Goal: Information Seeking & Learning: Learn about a topic

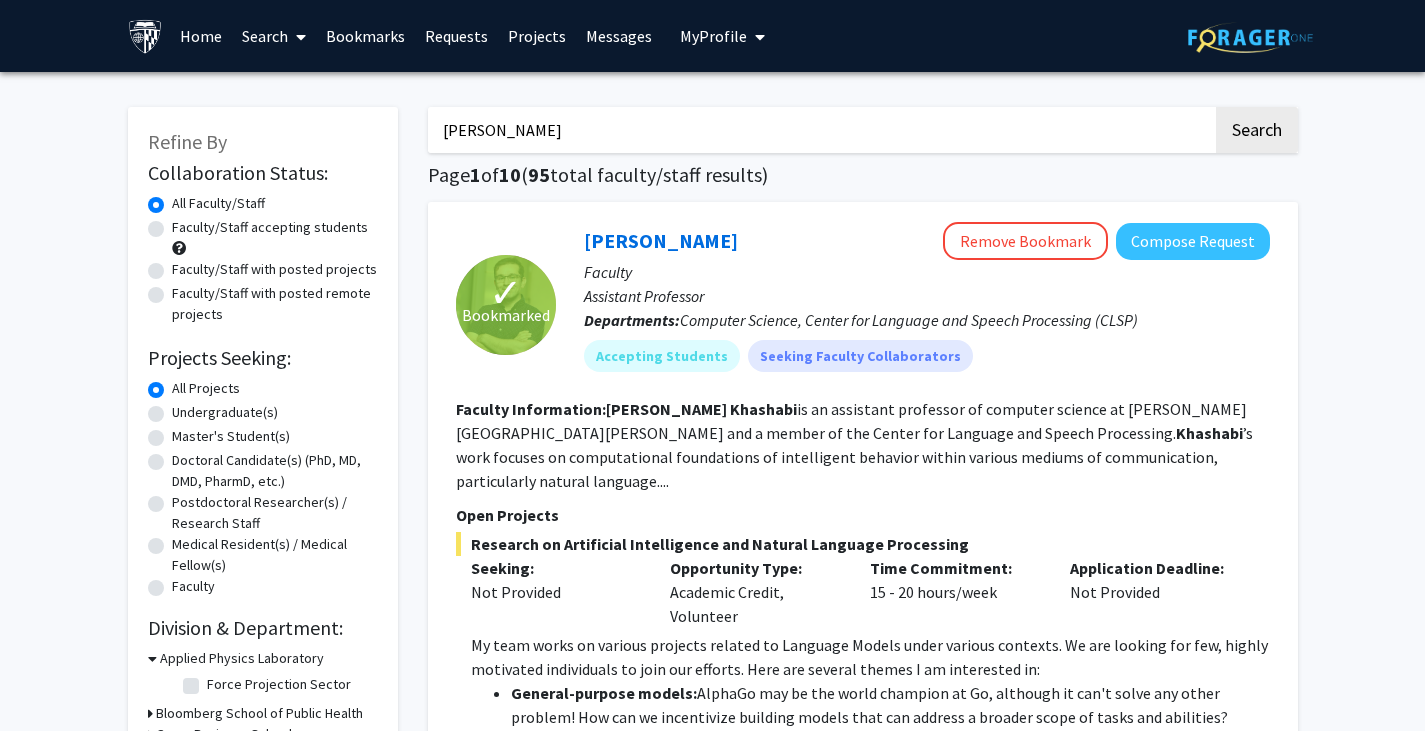
drag, startPoint x: 562, startPoint y: 122, endPoint x: 293, endPoint y: 100, distance: 269.8
click at [1216, 107] on button "Search" at bounding box center [1257, 130] width 82 height 46
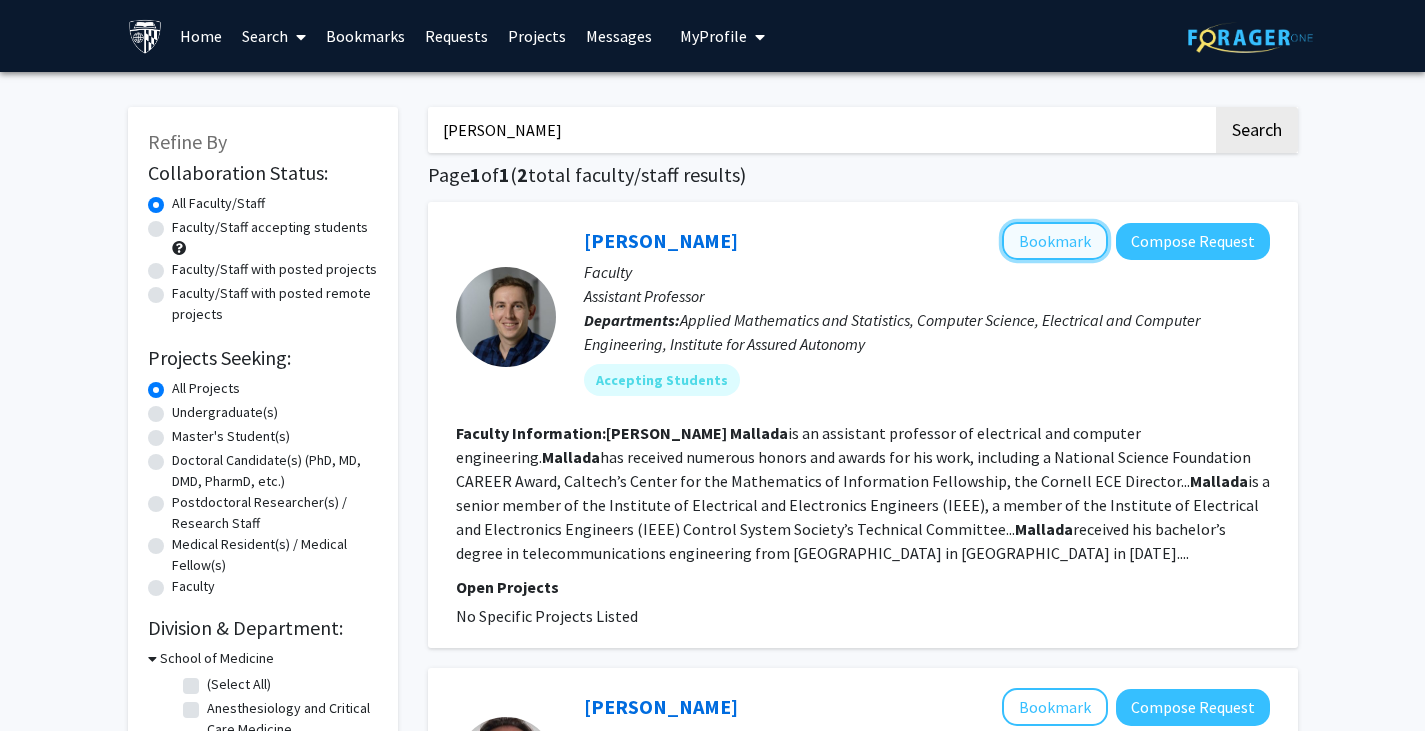
click at [1084, 237] on button "Bookmark" at bounding box center [1055, 241] width 106 height 38
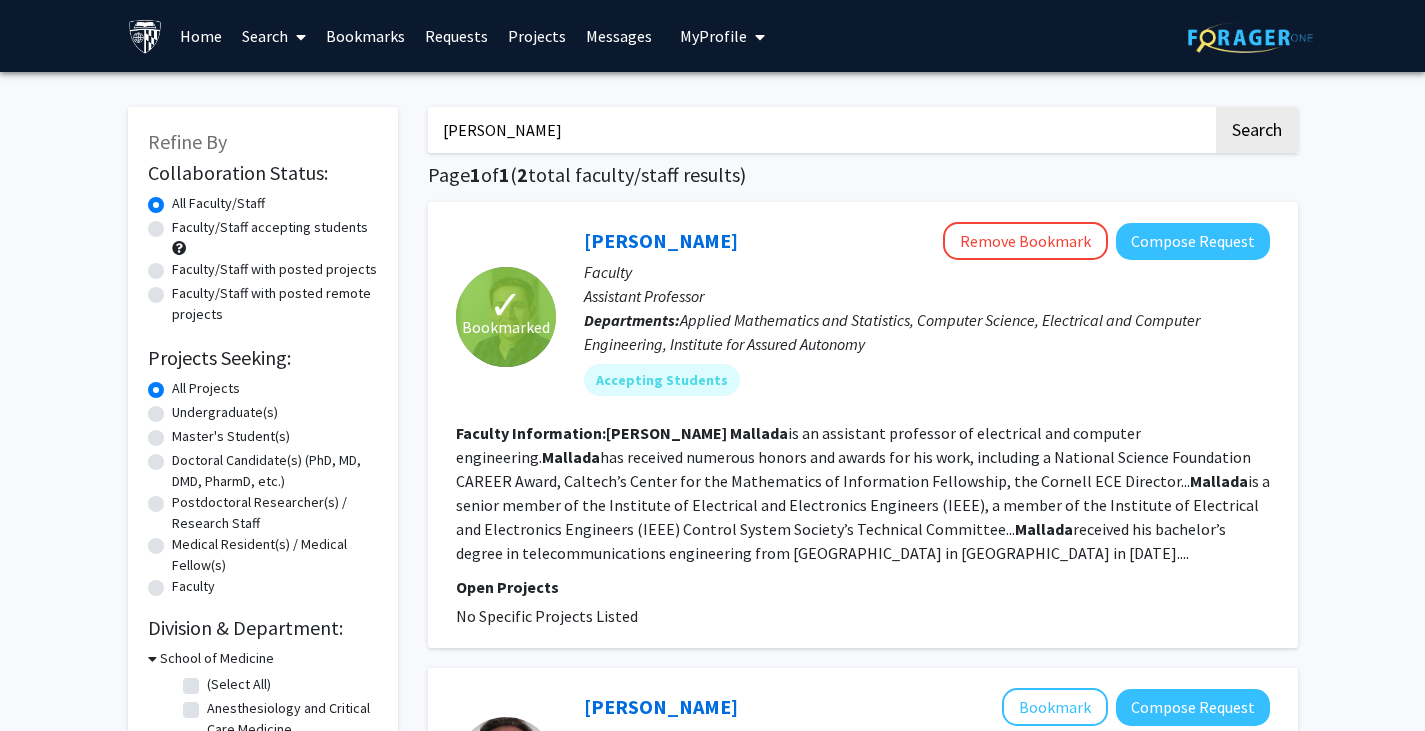
drag, startPoint x: 1439, startPoint y: 145, endPoint x: 939, endPoint y: 338, distance: 535.8
click at [939, 338] on p "Departments: Applied Mathematics and Statistics, Computer Science, Electrical a…" at bounding box center [927, 332] width 686 height 48
click at [1267, 355] on p "Departments: Applied Mathematics and Statistics, Computer Science, Electrical a…" at bounding box center [927, 332] width 686 height 48
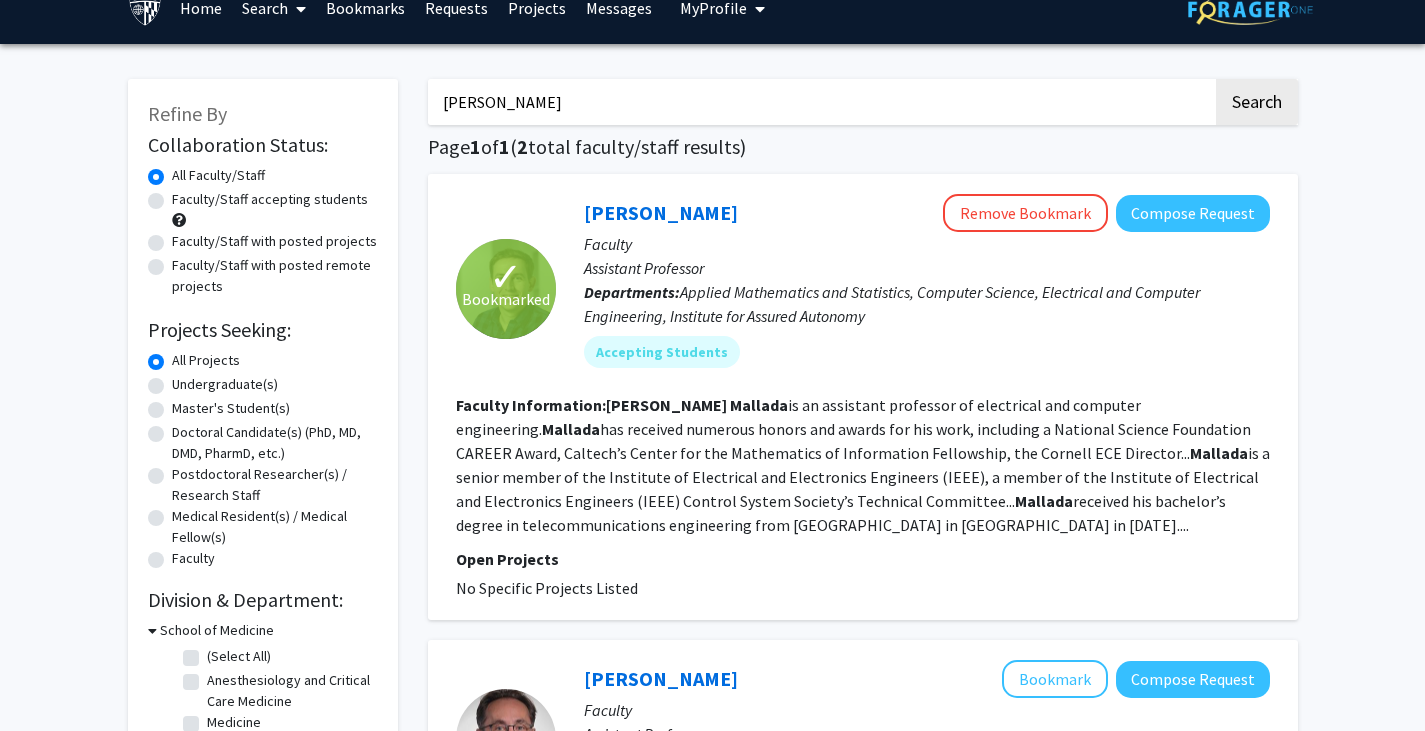
scroll to position [37, 0]
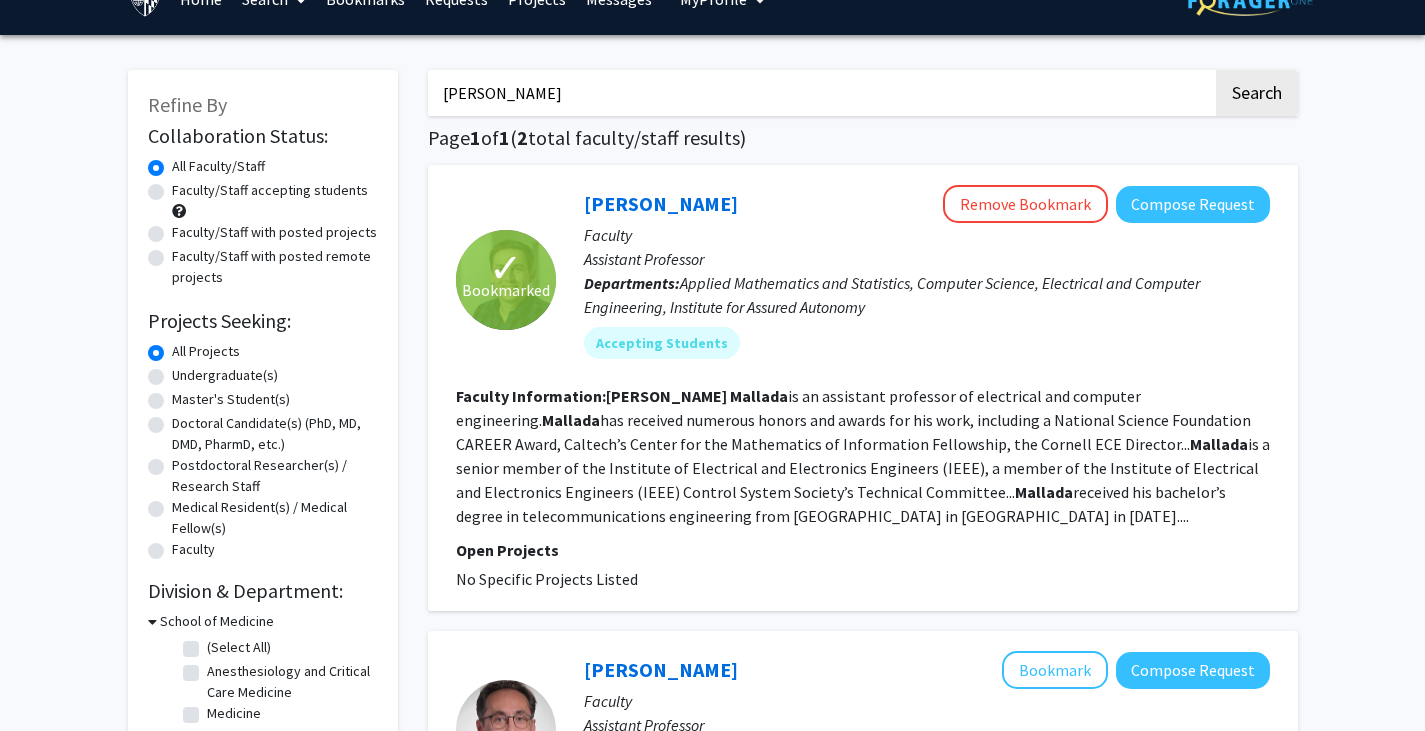
drag, startPoint x: 544, startPoint y: 105, endPoint x: 236, endPoint y: 138, distance: 309.7
click at [236, 138] on div "Refine By Collaboration Status: Collaboration Status All Faculty/Staff Collabor…" at bounding box center [713, 557] width 1200 height 1015
click at [1216, 70] on button "Search" at bounding box center [1257, 93] width 82 height 46
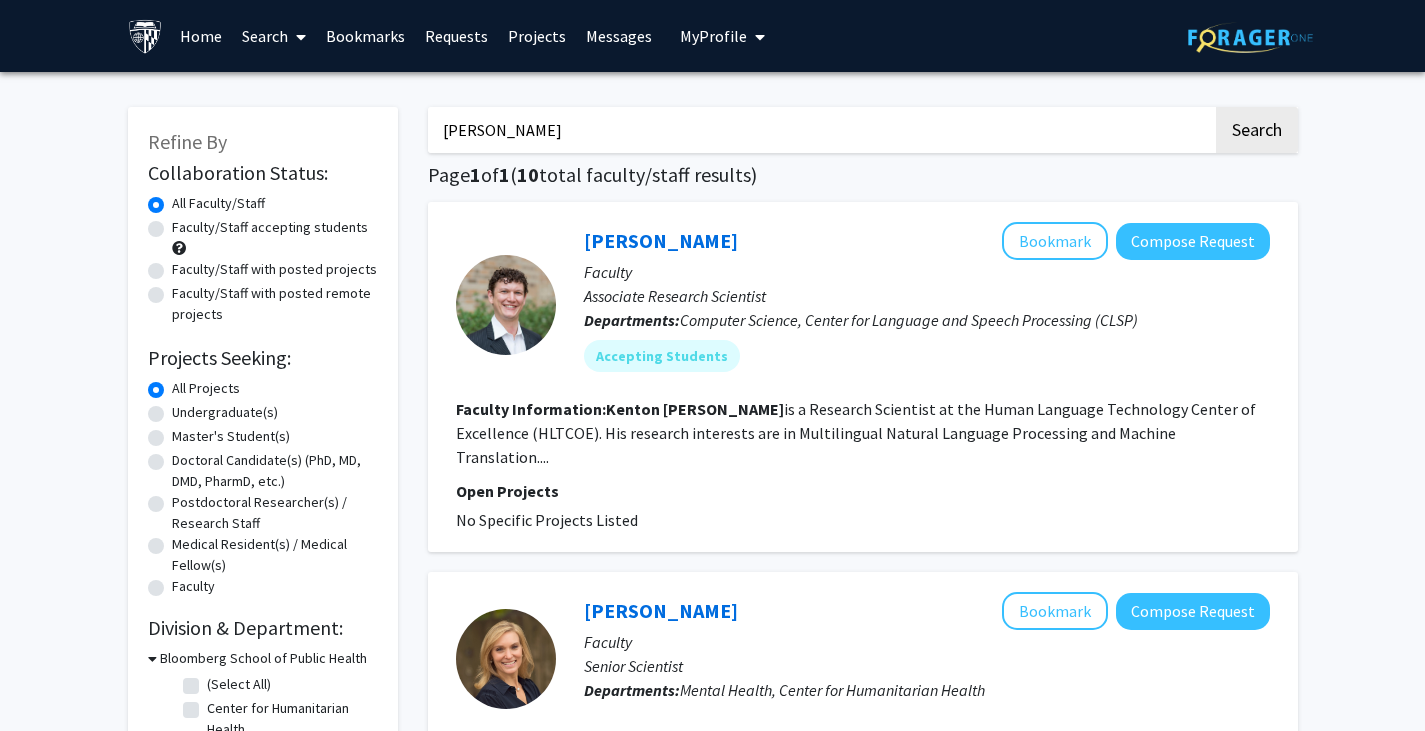
drag, startPoint x: 549, startPoint y: 119, endPoint x: 306, endPoint y: 160, distance: 246.4
type input "U"
type input "[PERSON_NAME]"
click at [1216, 107] on button "Search" at bounding box center [1257, 130] width 82 height 46
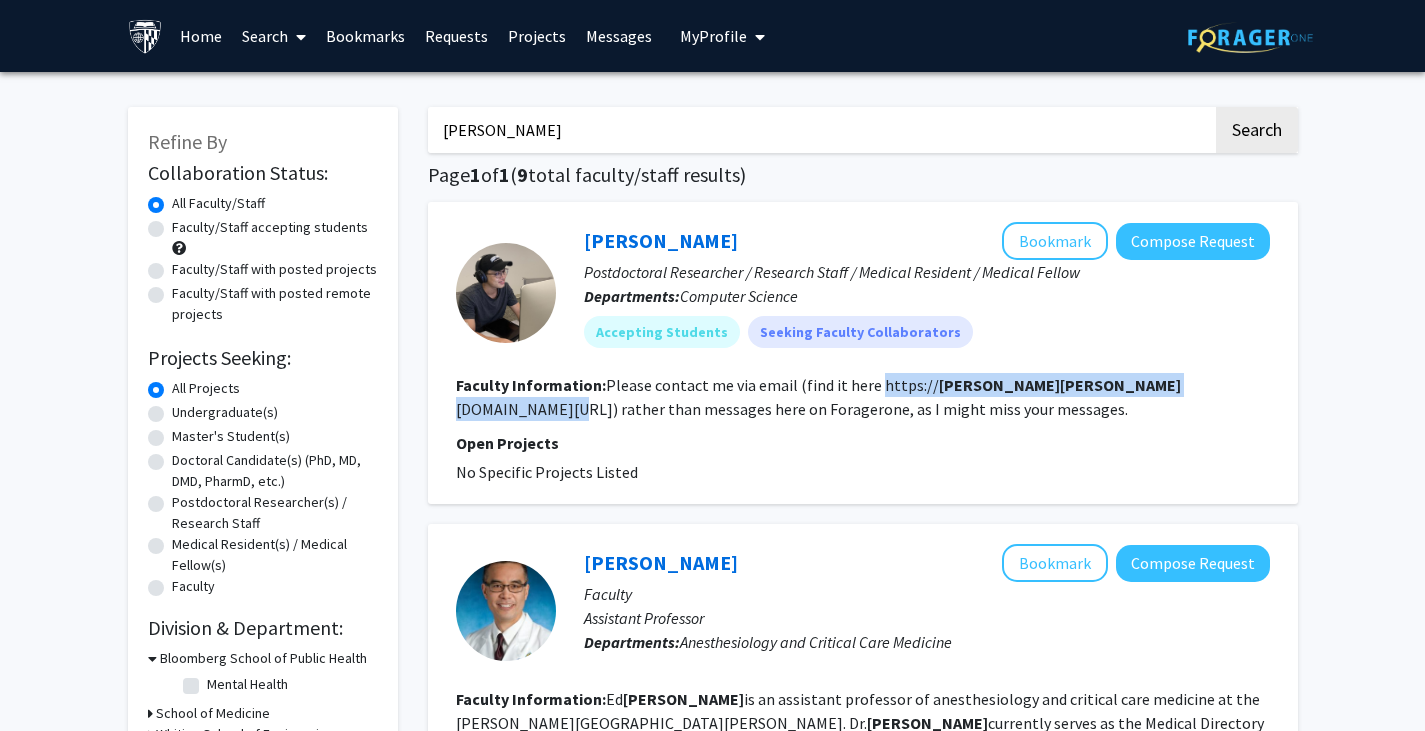
drag, startPoint x: 871, startPoint y: 388, endPoint x: 1115, endPoint y: 386, distance: 243.9
click at [1115, 386] on fg-read-more "Please contact me via email (find it here https:// [PERSON_NAME] [PERSON_NAME][…" at bounding box center [818, 397] width 725 height 44
copy fg-read-more "https:// [PERSON_NAME] [PERSON_NAME][DOMAIN_NAME][URL]"
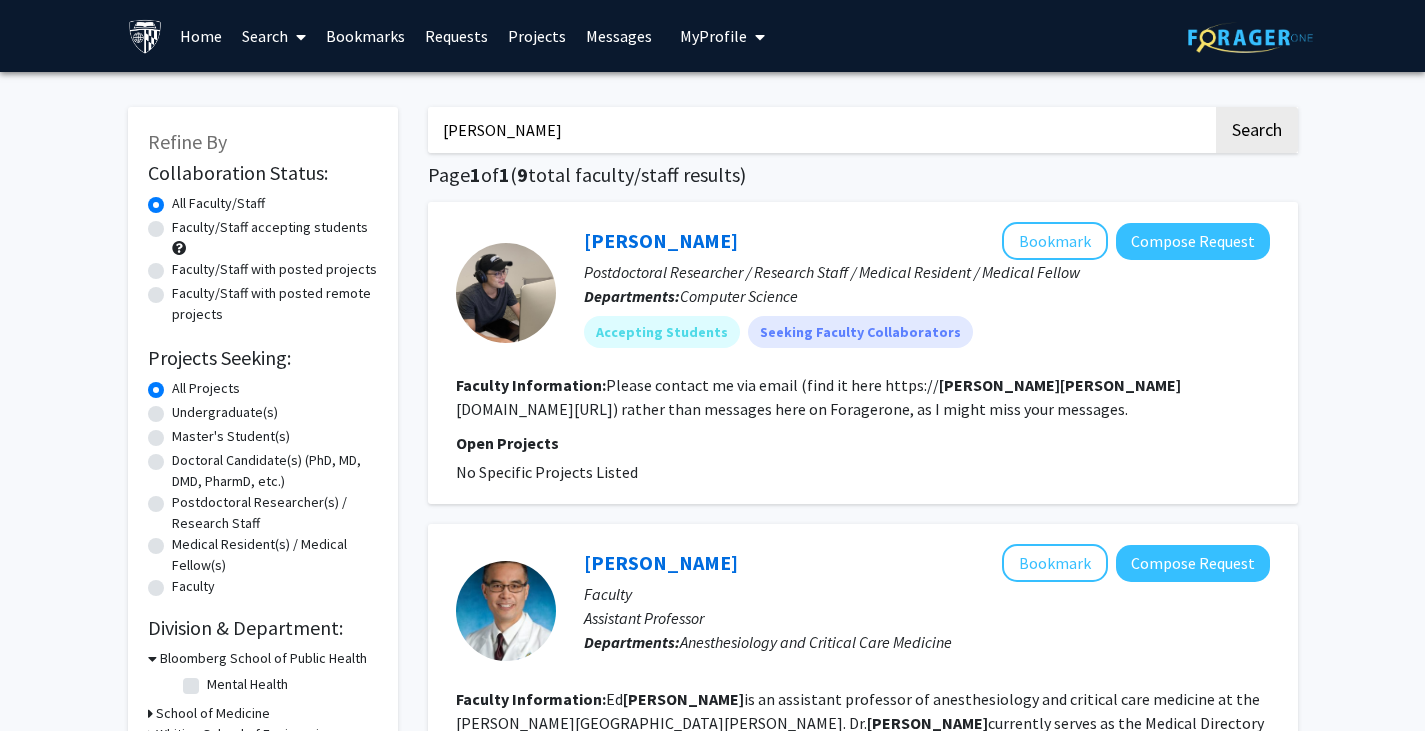
drag, startPoint x: 612, startPoint y: 130, endPoint x: 294, endPoint y: 105, distance: 318.9
click at [605, 145] on input "[PERSON_NAME]" at bounding box center [820, 130] width 785 height 46
drag, startPoint x: 551, startPoint y: 136, endPoint x: 290, endPoint y: 153, distance: 261.5
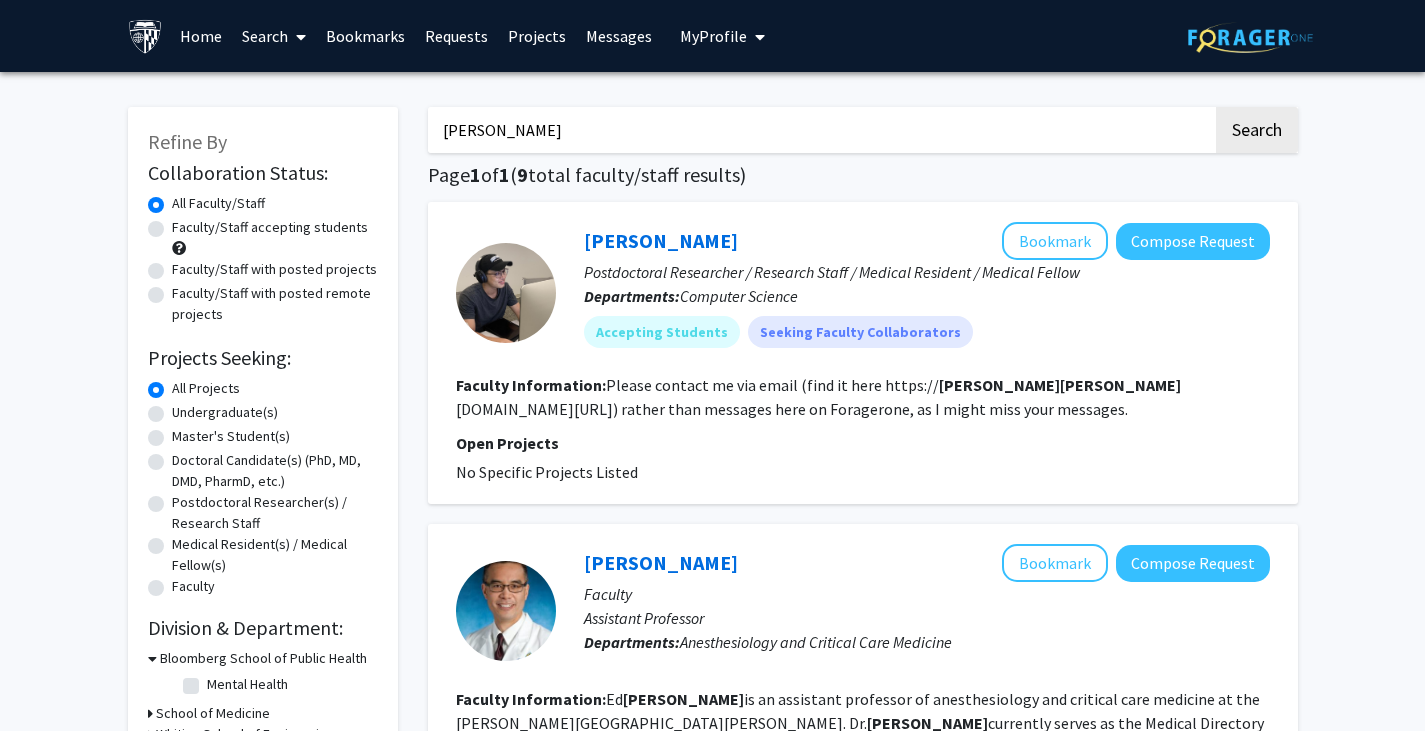
click at [348, 229] on label "Faculty/Staff accepting students" at bounding box center [270, 227] width 196 height 21
click at [185, 229] on input "Faculty/Staff accepting students" at bounding box center [178, 223] width 13 height 13
radio input "true"
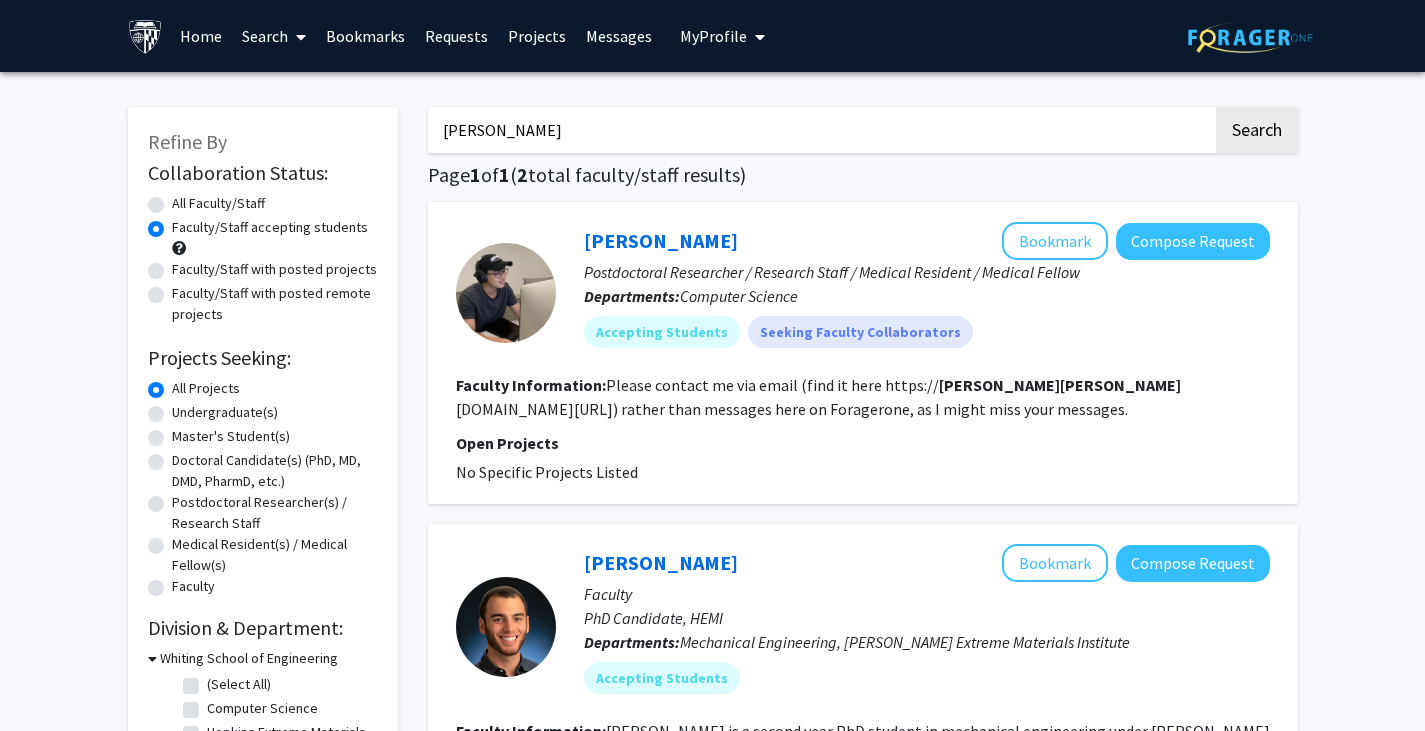
click at [352, 233] on label "Faculty/Staff accepting students" at bounding box center [270, 227] width 196 height 21
drag, startPoint x: 611, startPoint y: 141, endPoint x: 454, endPoint y: 144, distance: 157.0
click at [597, 143] on input "[PERSON_NAME]" at bounding box center [820, 130] width 785 height 46
drag, startPoint x: 454, startPoint y: 144, endPoint x: 445, endPoint y: 138, distance: 10.8
click at [445, 138] on input "[PERSON_NAME]" at bounding box center [820, 130] width 785 height 46
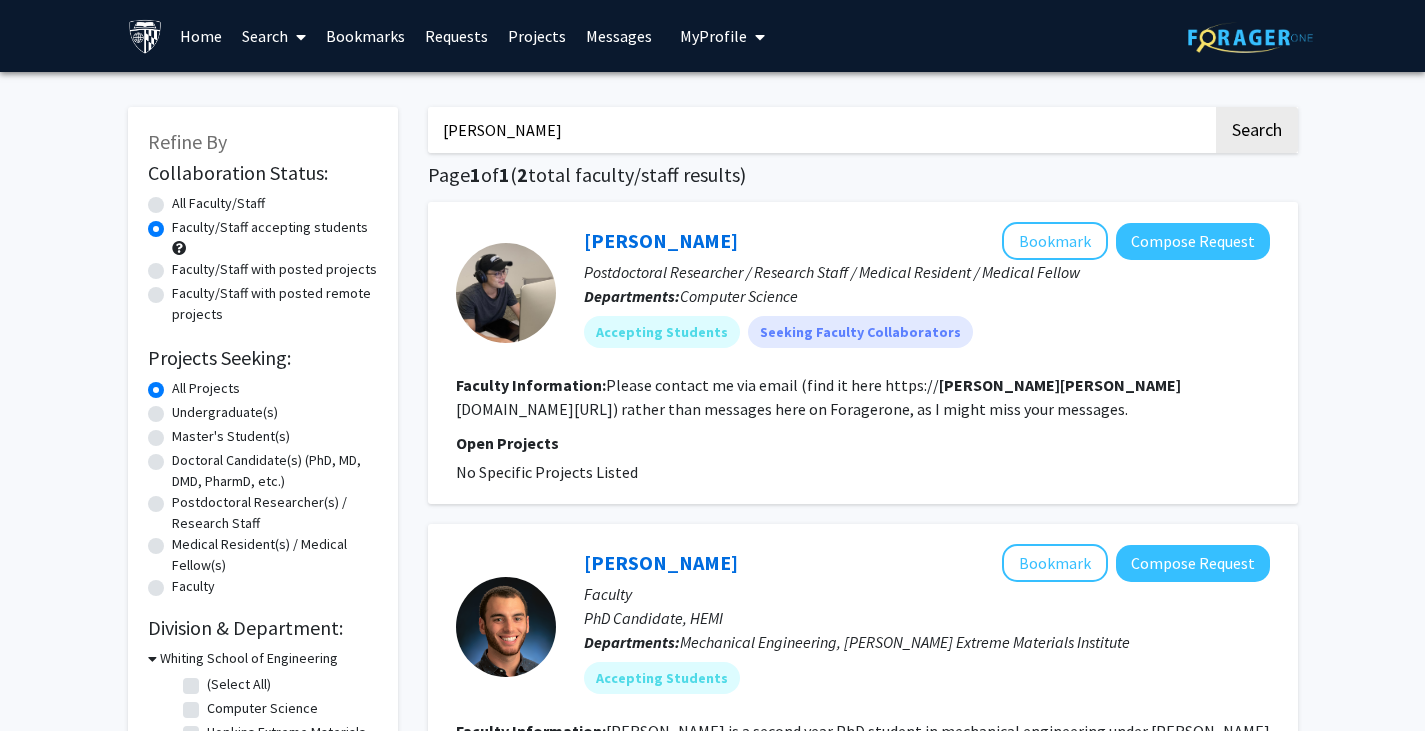
drag, startPoint x: 567, startPoint y: 116, endPoint x: 409, endPoint y: 131, distance: 158.7
click at [409, 131] on div "Refine By Collaboration Status: Collaboration Status All Faculty/Staff Collabor…" at bounding box center [713, 538] width 1200 height 903
type input "[PERSON_NAME]"
click at [1216, 107] on button "Search" at bounding box center [1257, 130] width 82 height 46
radio input "true"
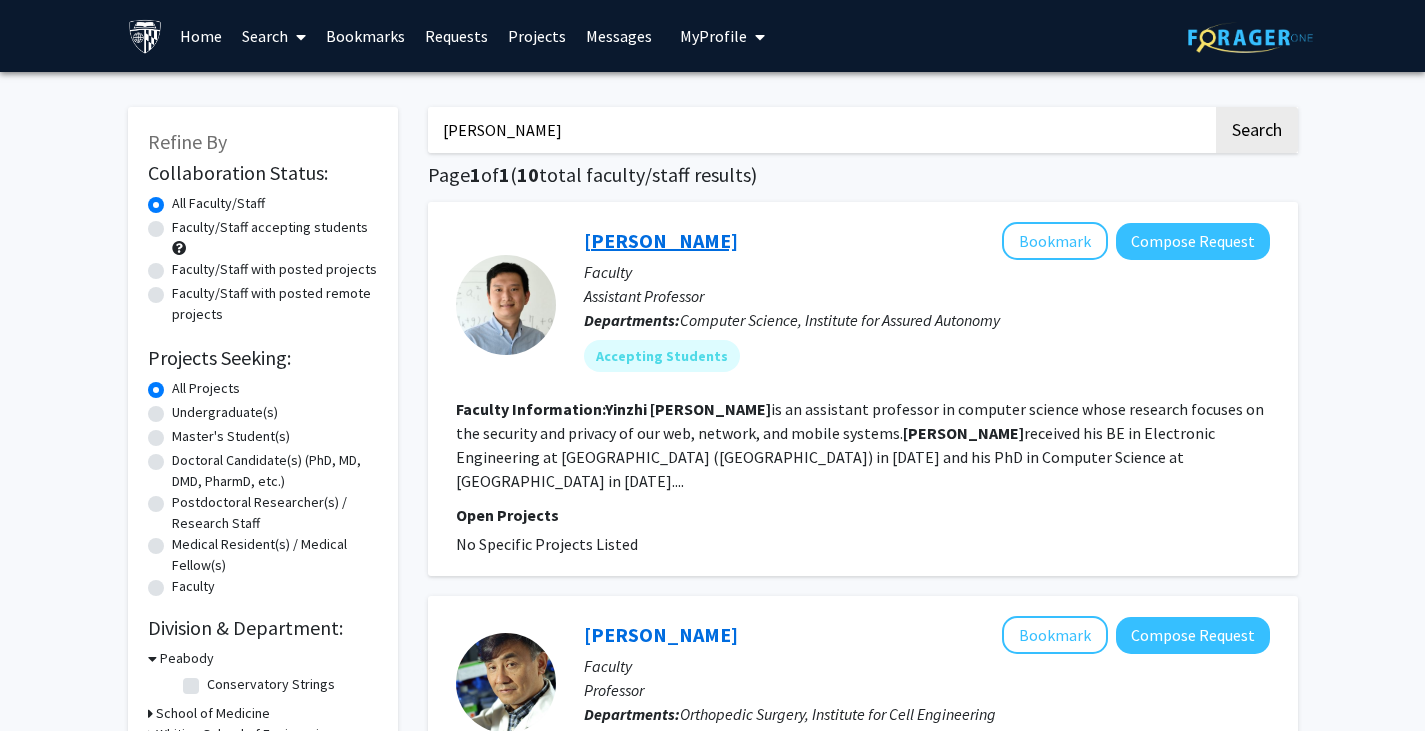
click at [630, 232] on link "[PERSON_NAME]" at bounding box center [661, 240] width 154 height 25
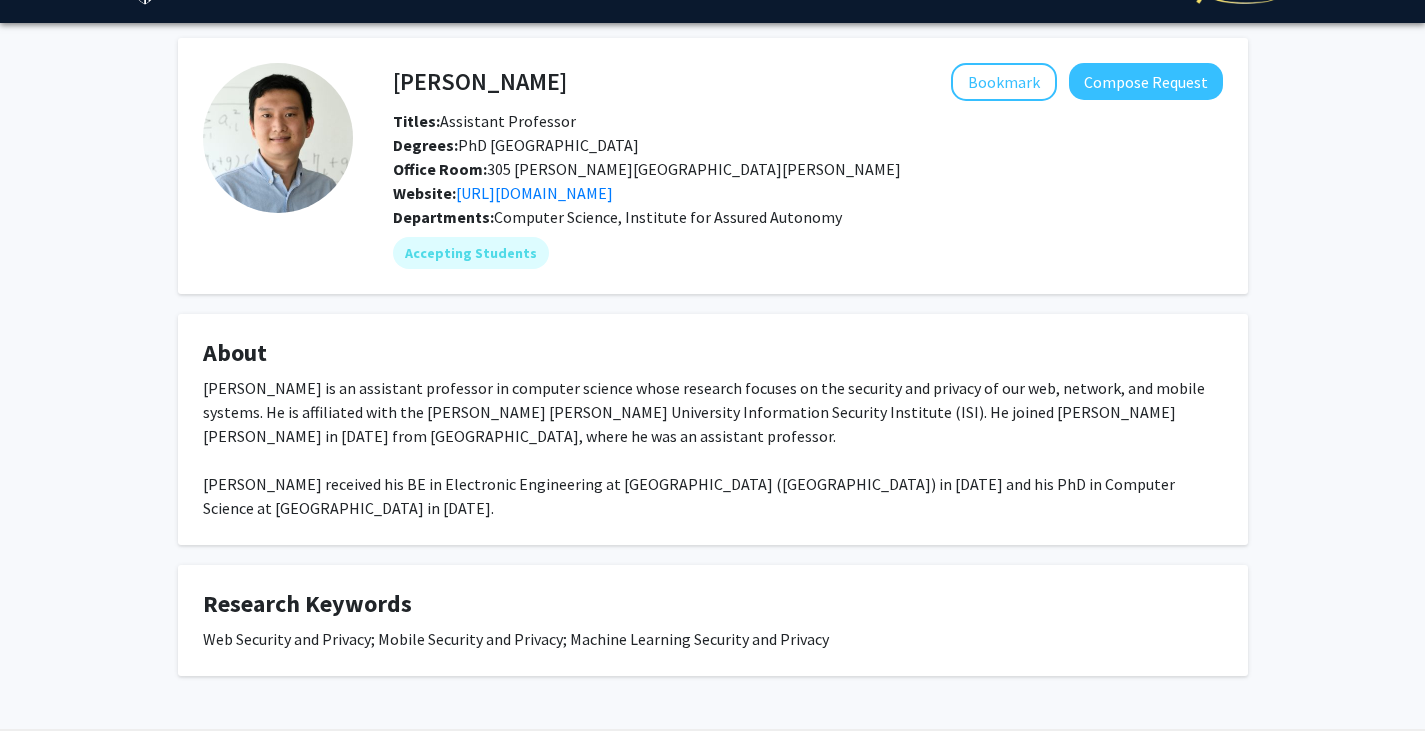
scroll to position [48, 0]
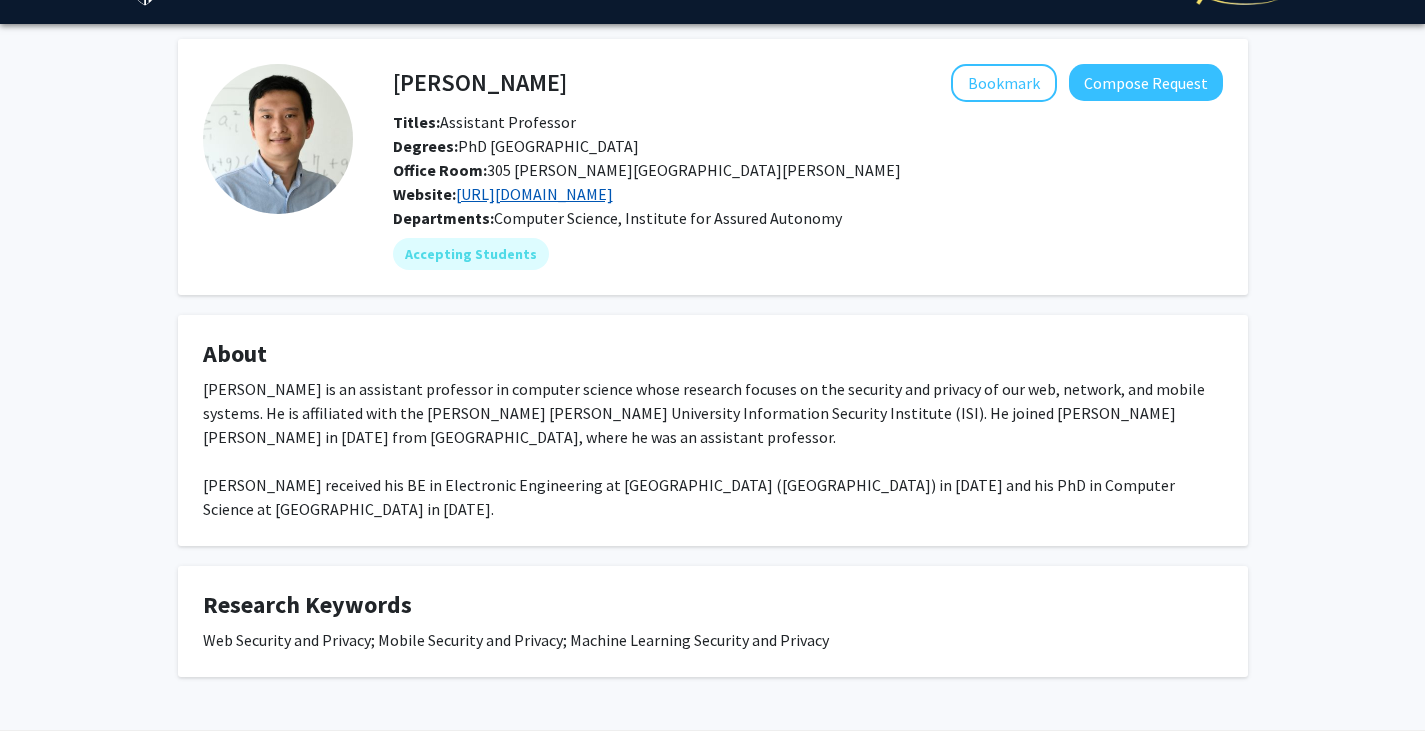
click at [547, 198] on link "[URL][DOMAIN_NAME]" at bounding box center [534, 194] width 157 height 20
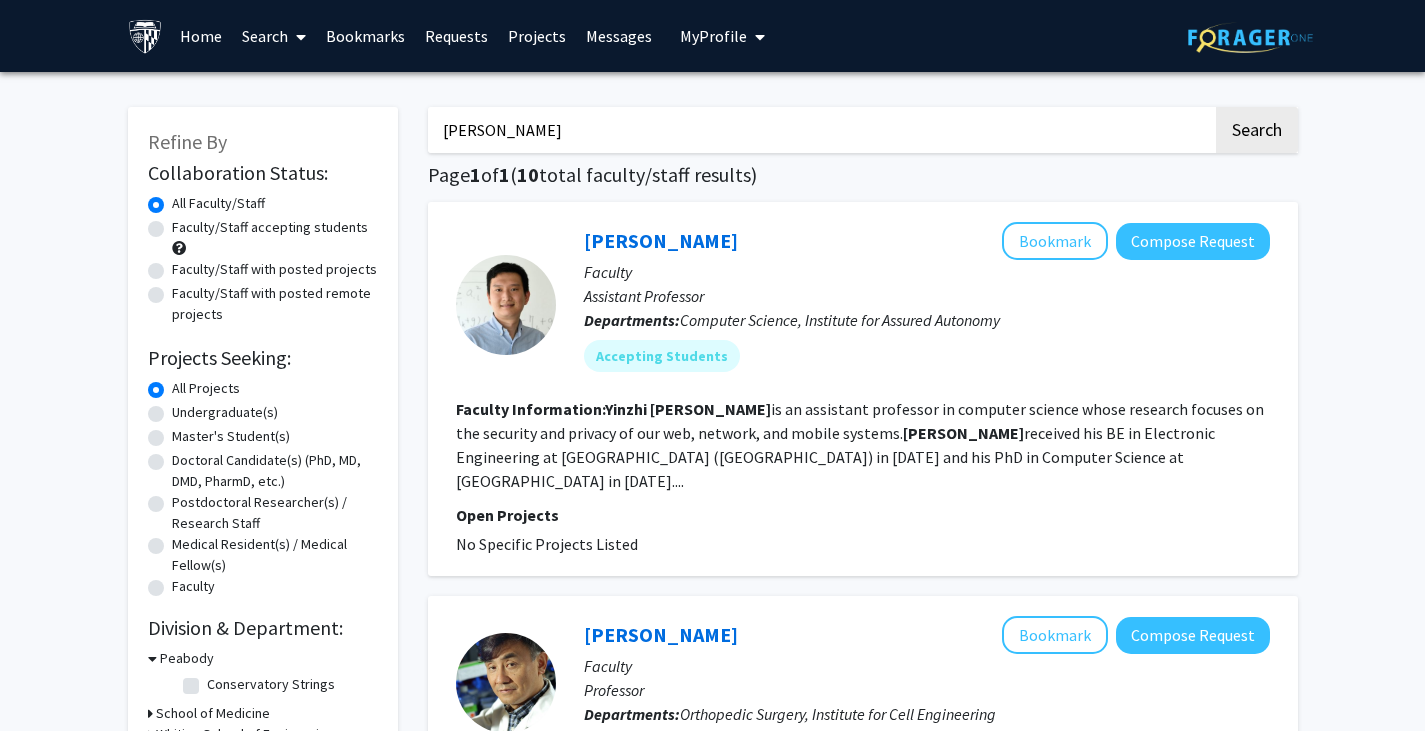
drag, startPoint x: 561, startPoint y: 120, endPoint x: 368, endPoint y: 133, distance: 193.4
type input "[PERSON_NAME]"
click at [1216, 107] on button "Search" at bounding box center [1257, 130] width 82 height 46
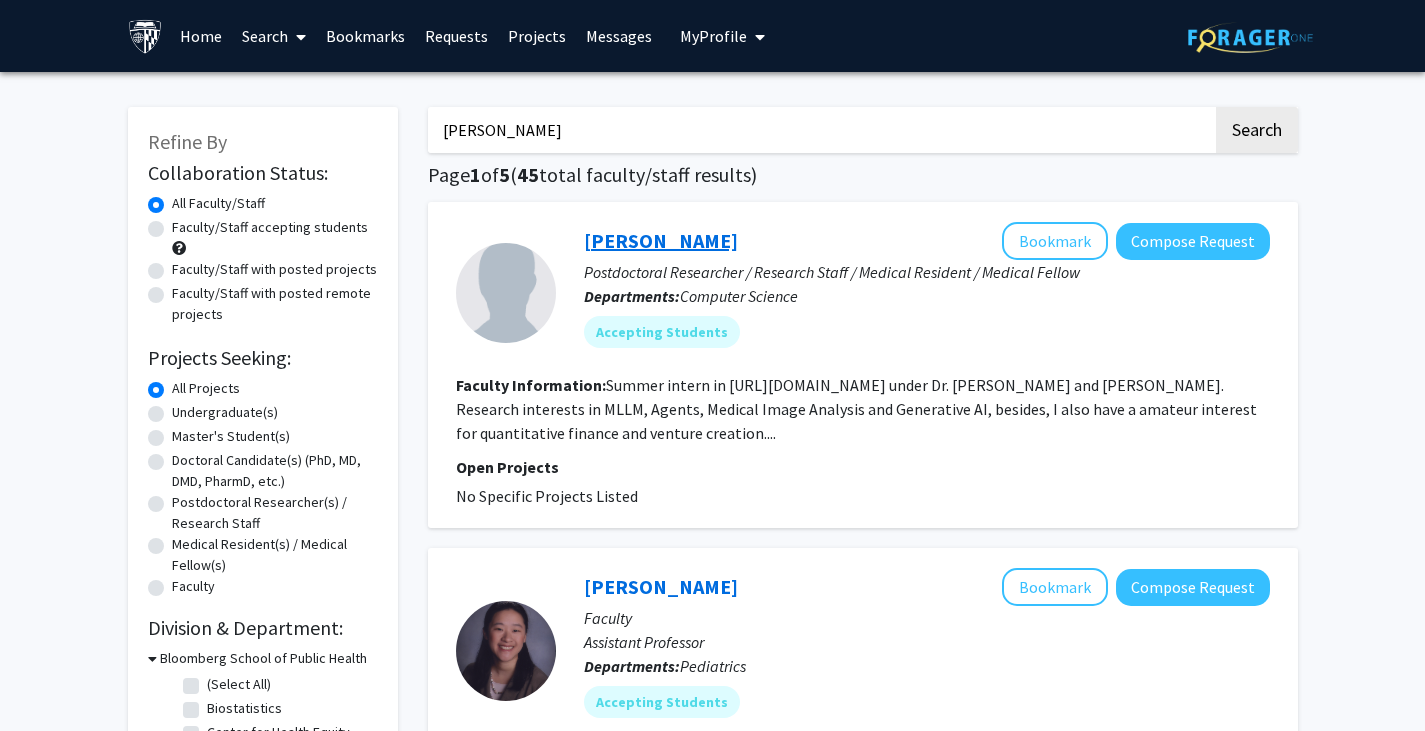
click at [647, 243] on link "[PERSON_NAME]" at bounding box center [661, 240] width 154 height 25
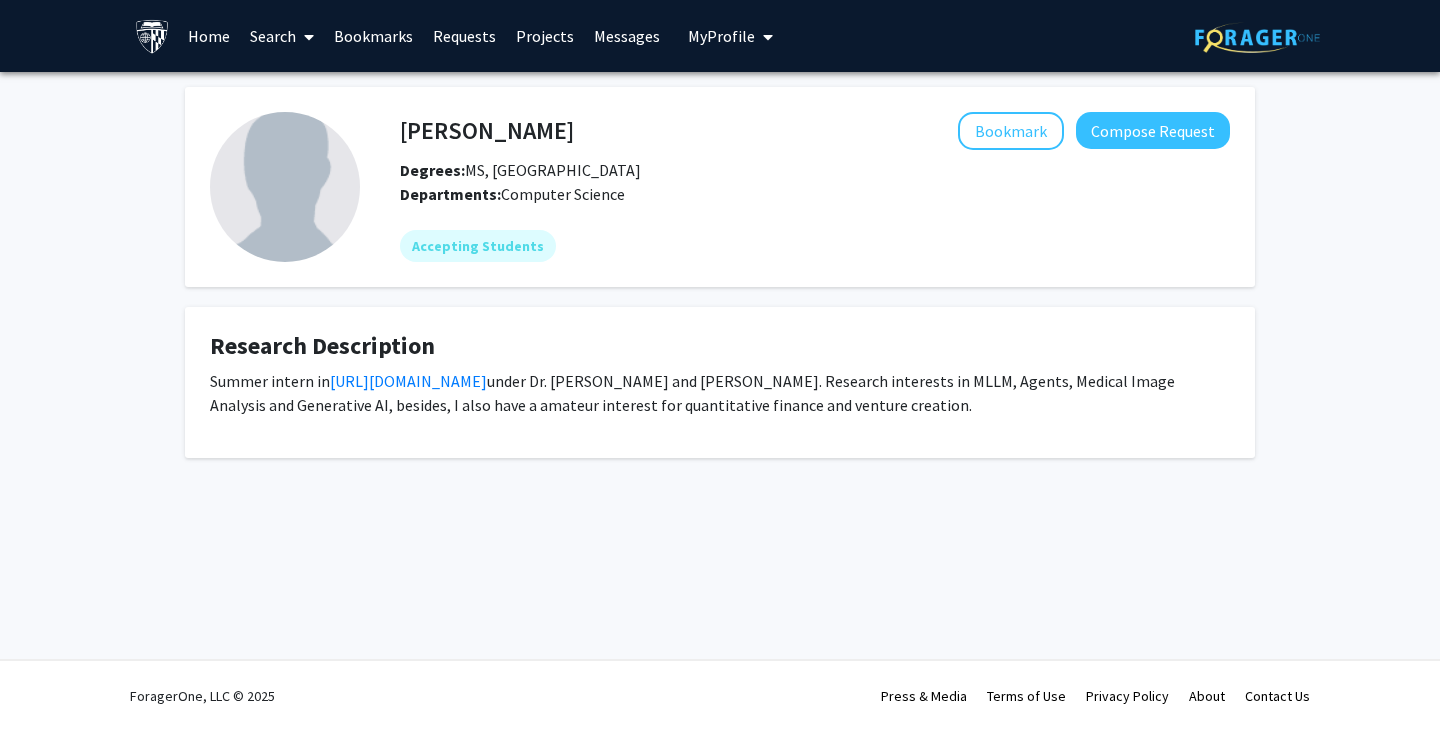
drag, startPoint x: 395, startPoint y: 128, endPoint x: 872, endPoint y: 409, distance: 553.5
click at [872, 409] on div "[PERSON_NAME] Bookmark Compose Request Degrees: MS, [GEOGRAPHIC_DATA] Departmen…" at bounding box center [720, 272] width 1100 height 371
copy div "Bookmark Compose Request Degrees: MS, [GEOGRAPHIC_DATA] Departments: Computer S…"
click at [802, 325] on fg-card "Research Description Summer intern in [URL][DOMAIN_NAME] under Dr. [PERSON_NAME…" at bounding box center [720, 382] width 1070 height 151
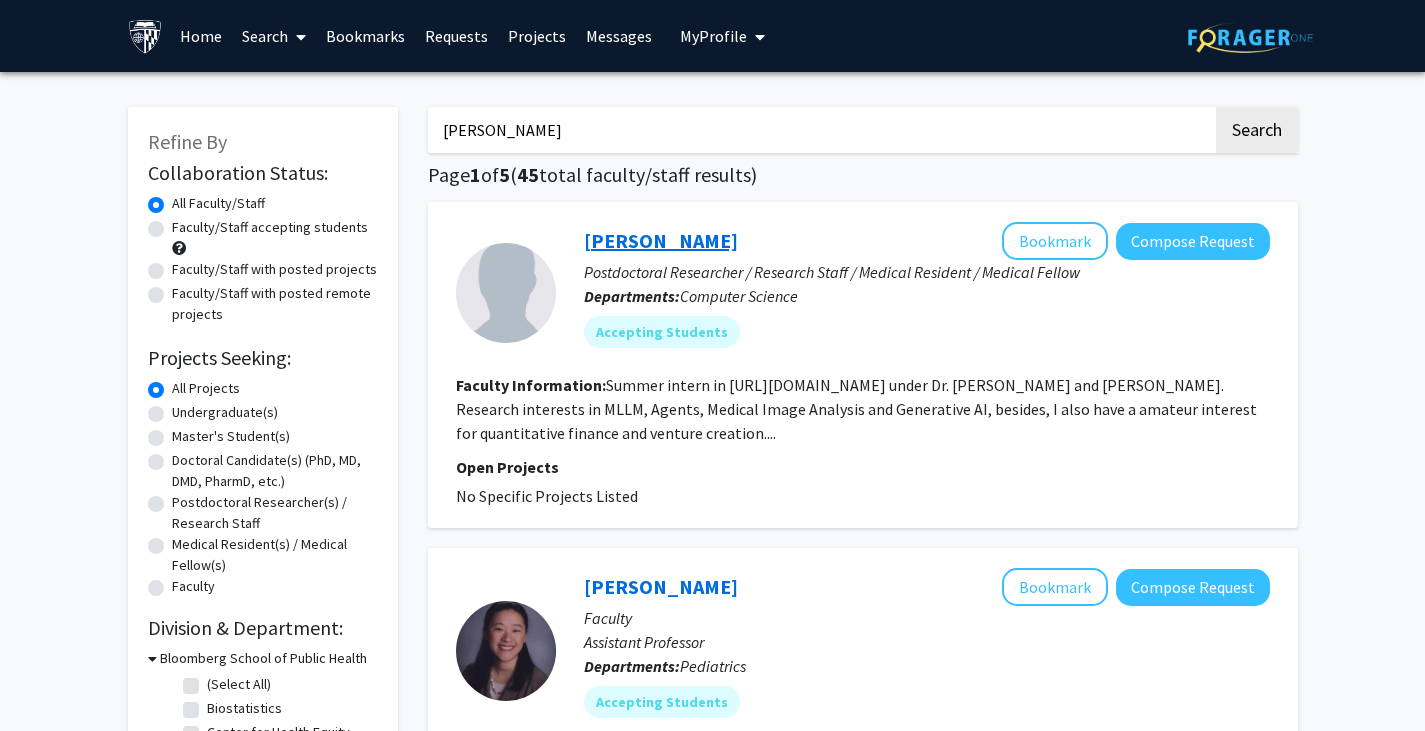
click at [648, 245] on link "[PERSON_NAME]" at bounding box center [661, 240] width 154 height 25
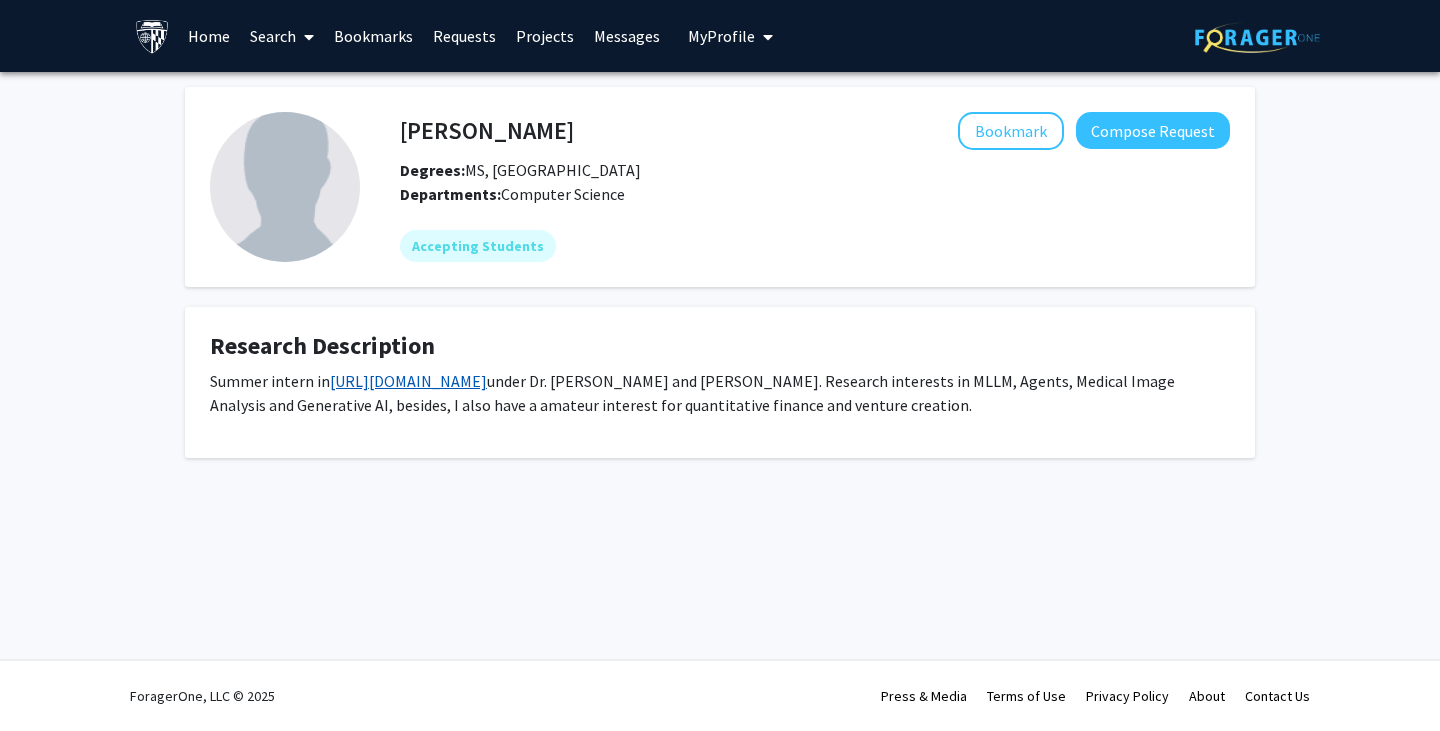
click at [440, 377] on link "[URL][DOMAIN_NAME]" at bounding box center [408, 381] width 157 height 20
click at [297, 194] on img at bounding box center [285, 187] width 150 height 150
click at [455, 246] on mat-chip "Accepting Students" at bounding box center [478, 246] width 156 height 32
click at [513, 238] on mat-chip "Accepting Students" at bounding box center [478, 246] width 156 height 32
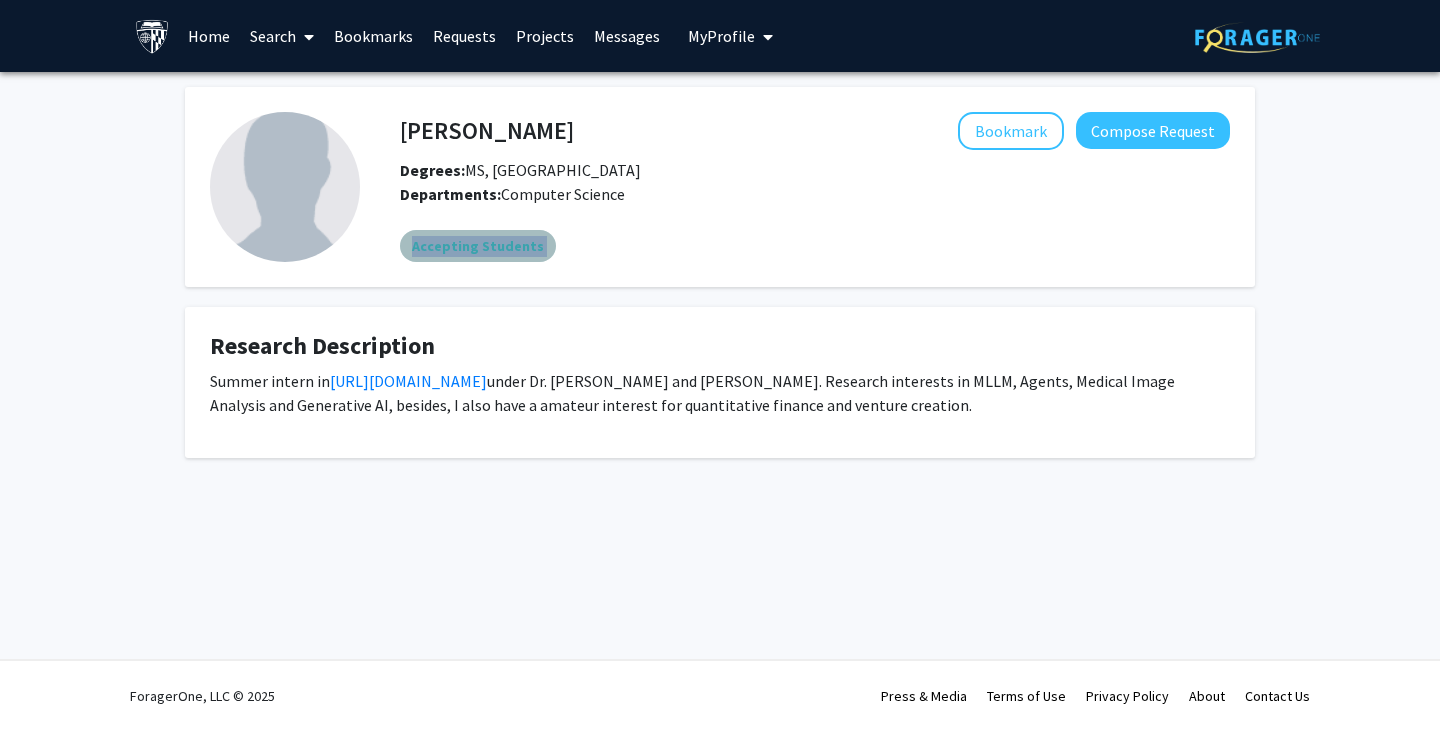
click at [513, 238] on mat-chip "Accepting Students" at bounding box center [478, 246] width 156 height 32
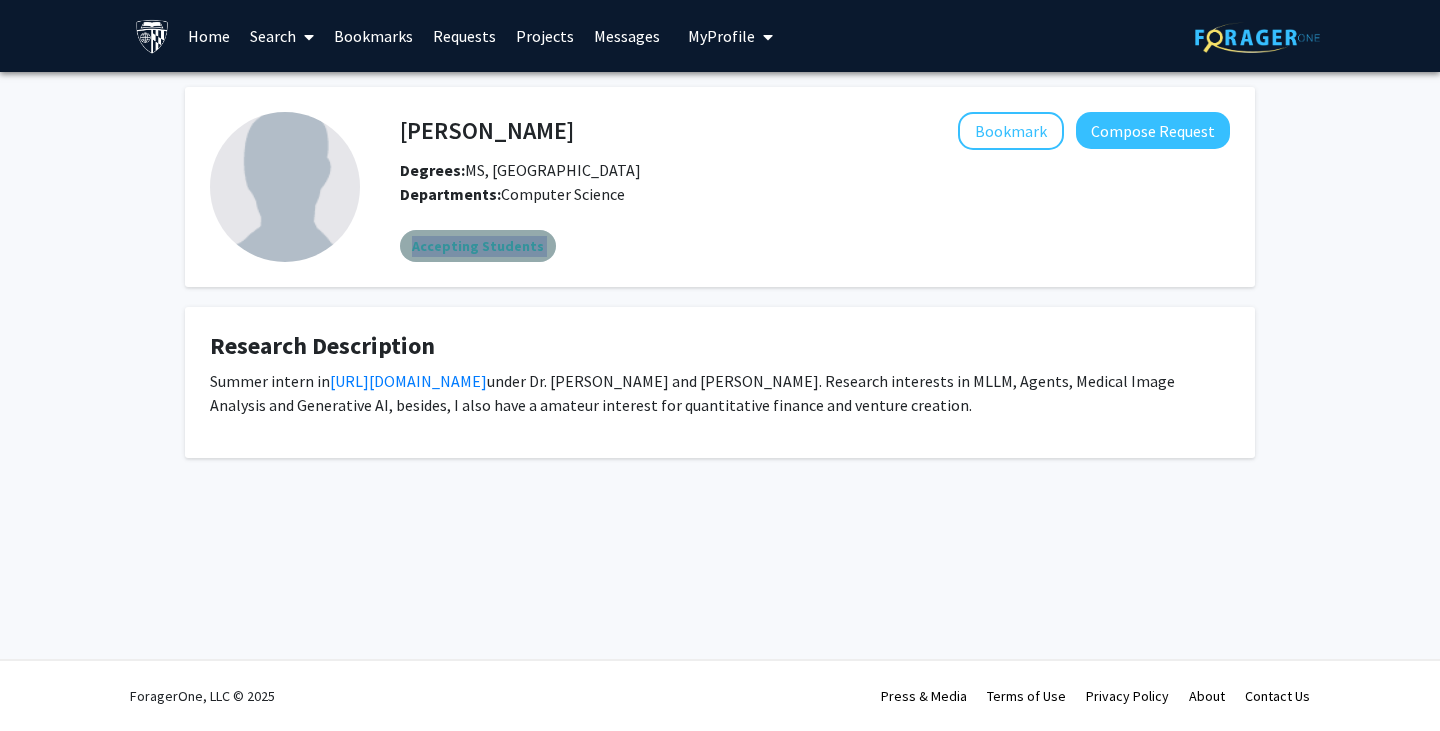
click at [513, 238] on mat-chip "Accepting Students" at bounding box center [478, 246] width 156 height 32
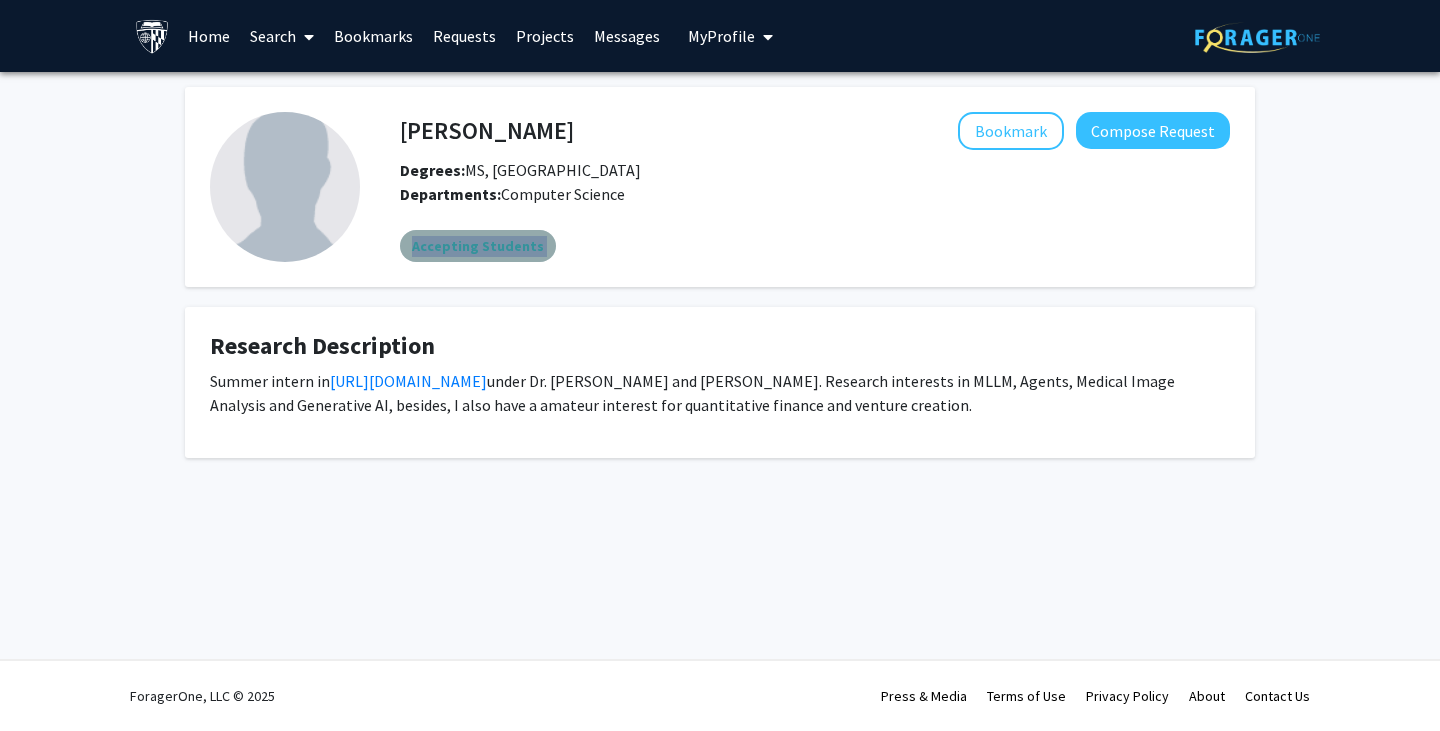
click at [513, 238] on mat-chip "Accepting Students" at bounding box center [478, 246] width 156 height 32
click at [605, 255] on div "Accepting Students" at bounding box center [815, 246] width 838 height 40
click at [592, 185] on span "Computer Science" at bounding box center [563, 194] width 124 height 20
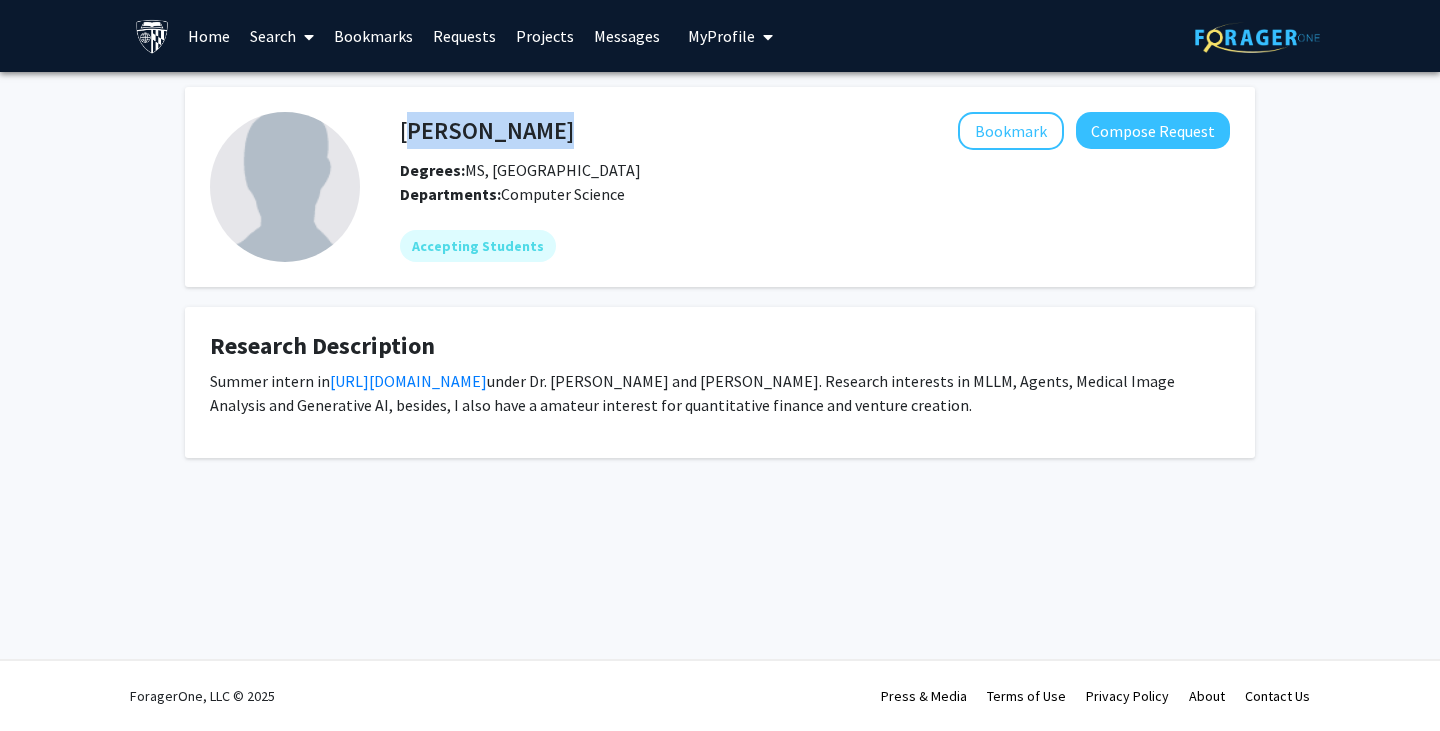
drag, startPoint x: 524, startPoint y: 122, endPoint x: 401, endPoint y: 129, distance: 123.2
click at [401, 129] on div "[PERSON_NAME] Bookmark Compose Request" at bounding box center [815, 131] width 860 height 38
copy h4 "[PERSON_NAME]"
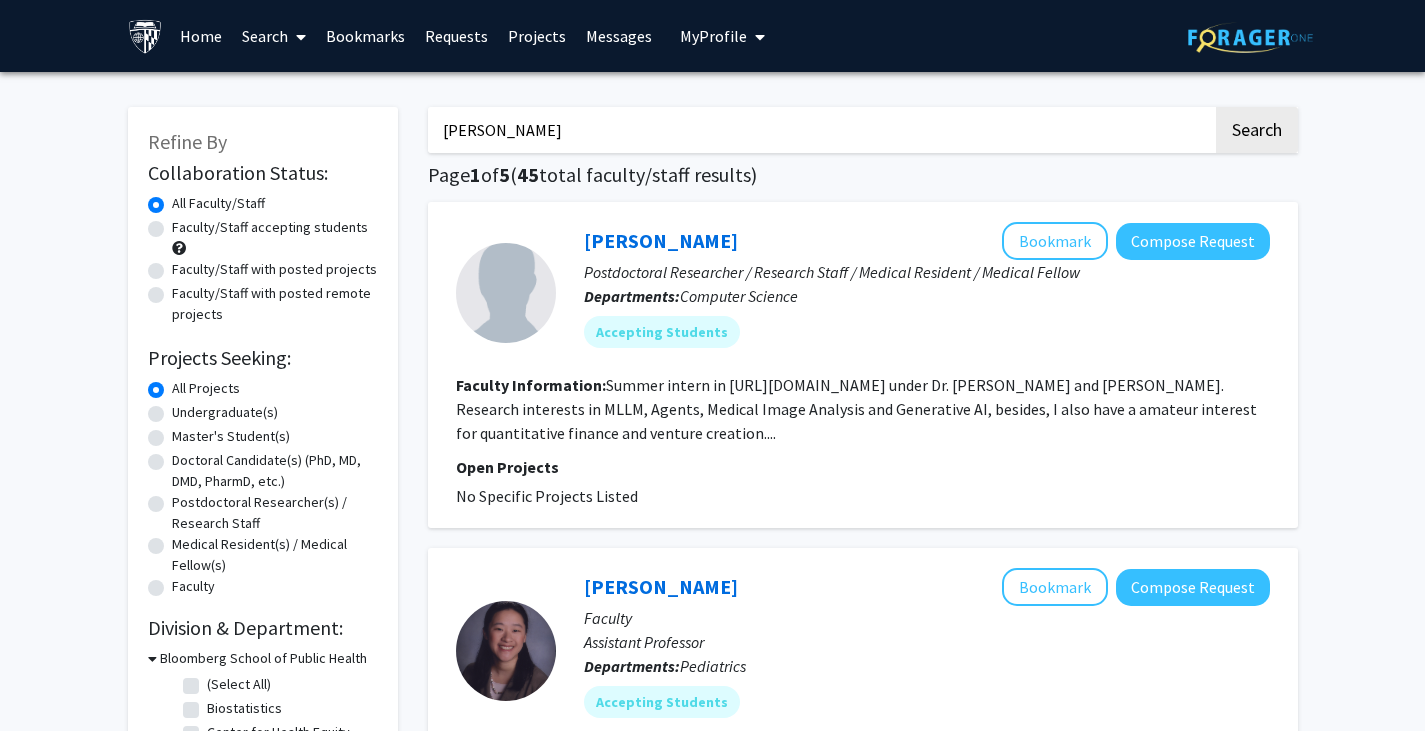
drag, startPoint x: 572, startPoint y: 133, endPoint x: 376, endPoint y: 125, distance: 196.1
type input "[PERSON_NAME]"
click at [1216, 107] on button "Search" at bounding box center [1257, 130] width 82 height 46
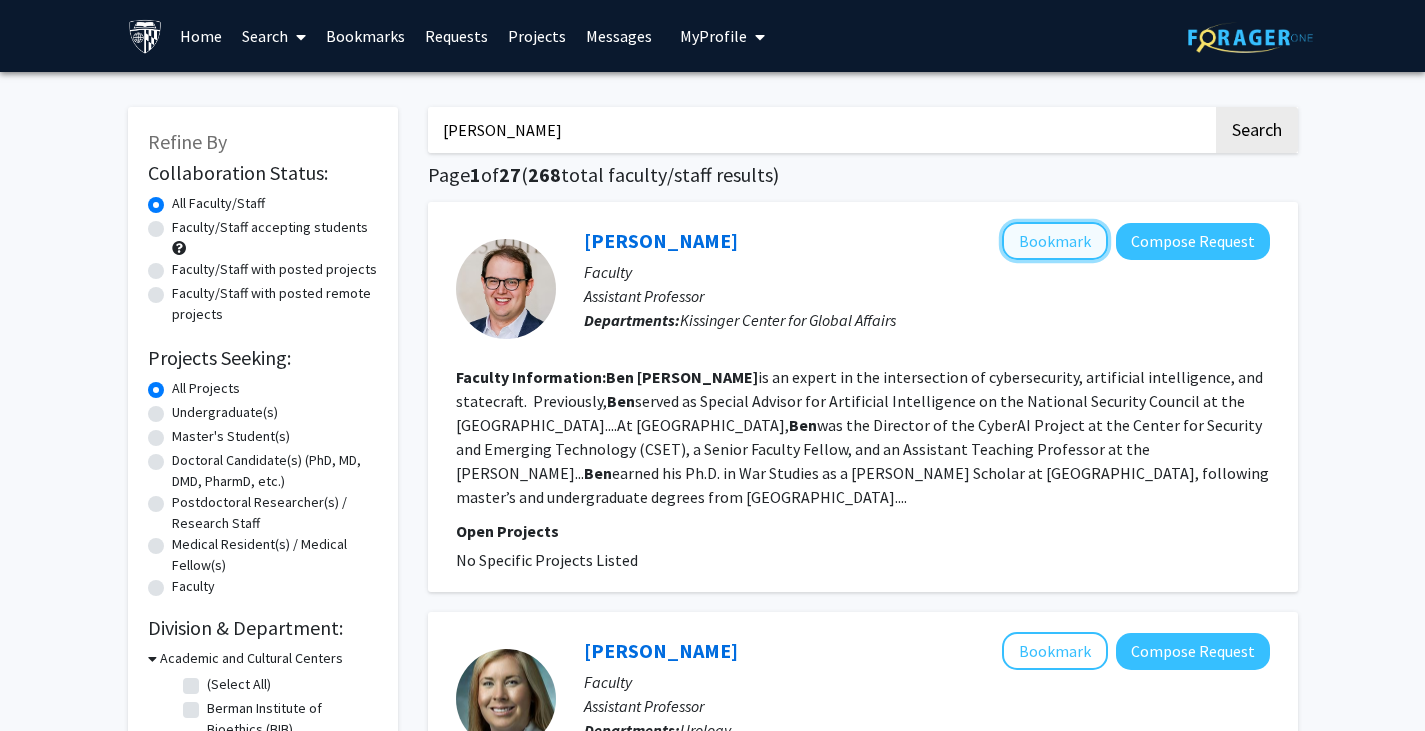
click at [1060, 229] on button "Bookmark" at bounding box center [1055, 241] width 106 height 38
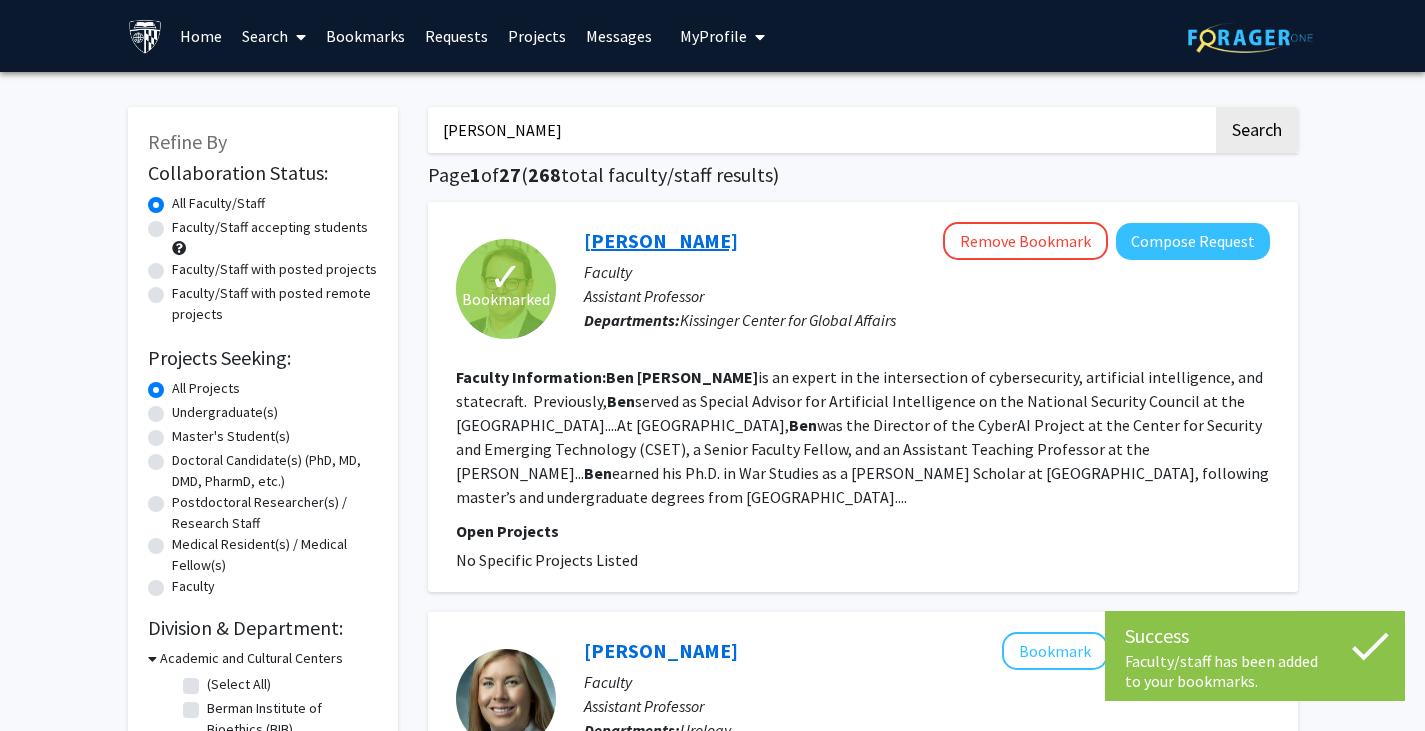
click at [629, 243] on link "[PERSON_NAME]" at bounding box center [661, 240] width 154 height 25
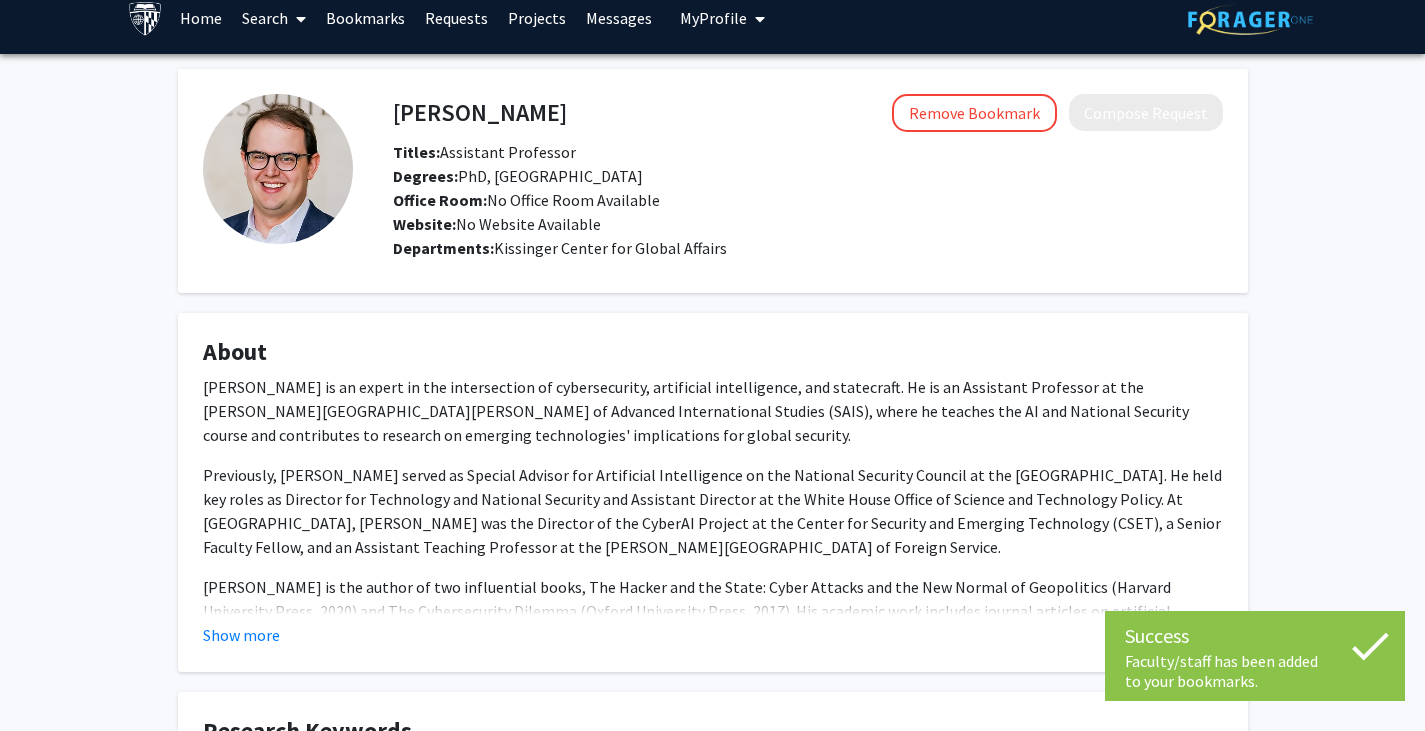
scroll to position [19, 0]
